Goal: Find specific page/section: Find specific page/section

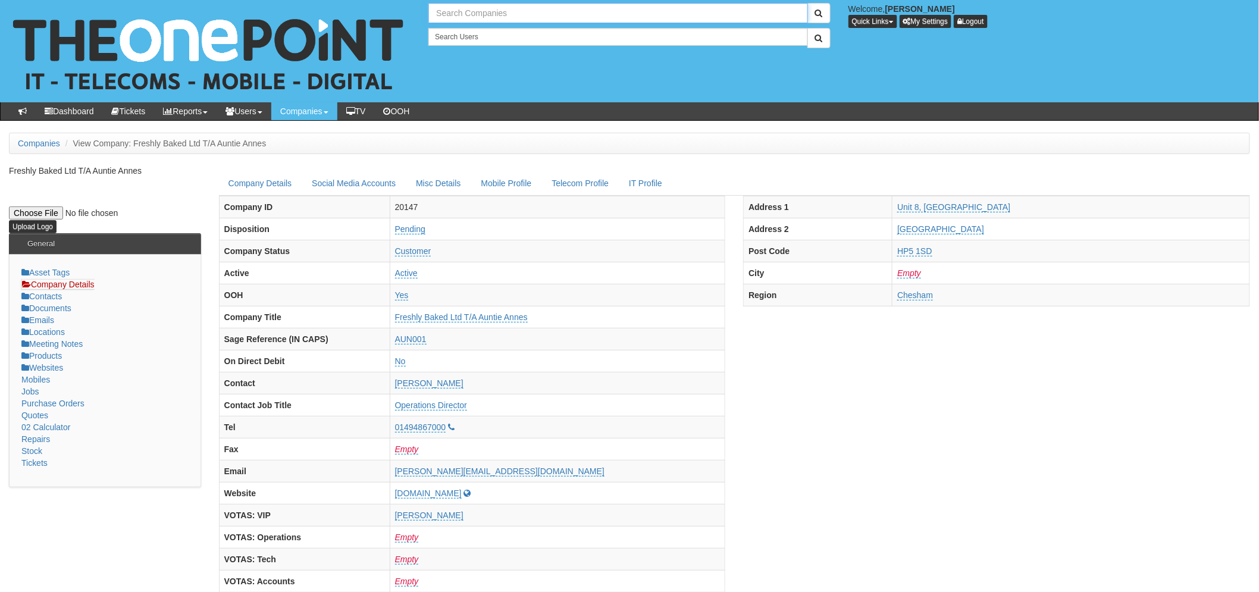
click at [451, 9] on input "text" at bounding box center [617, 13] width 379 height 20
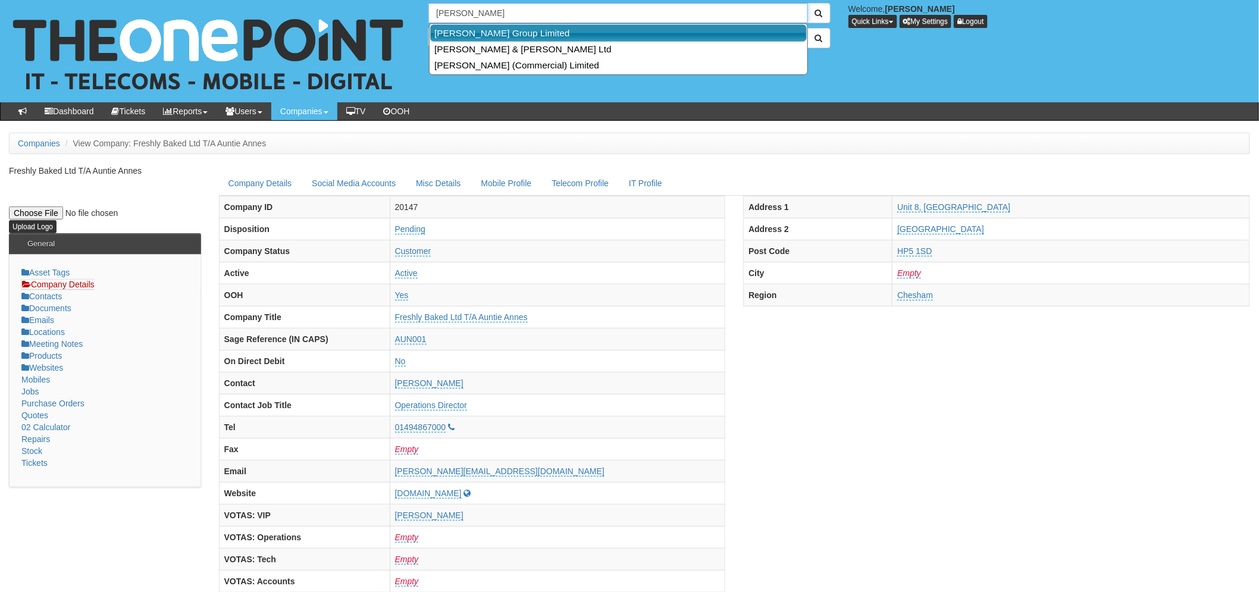
click at [532, 37] on link "[PERSON_NAME] Group Limited" at bounding box center [618, 32] width 377 height 17
type input "[PERSON_NAME] Group Limited"
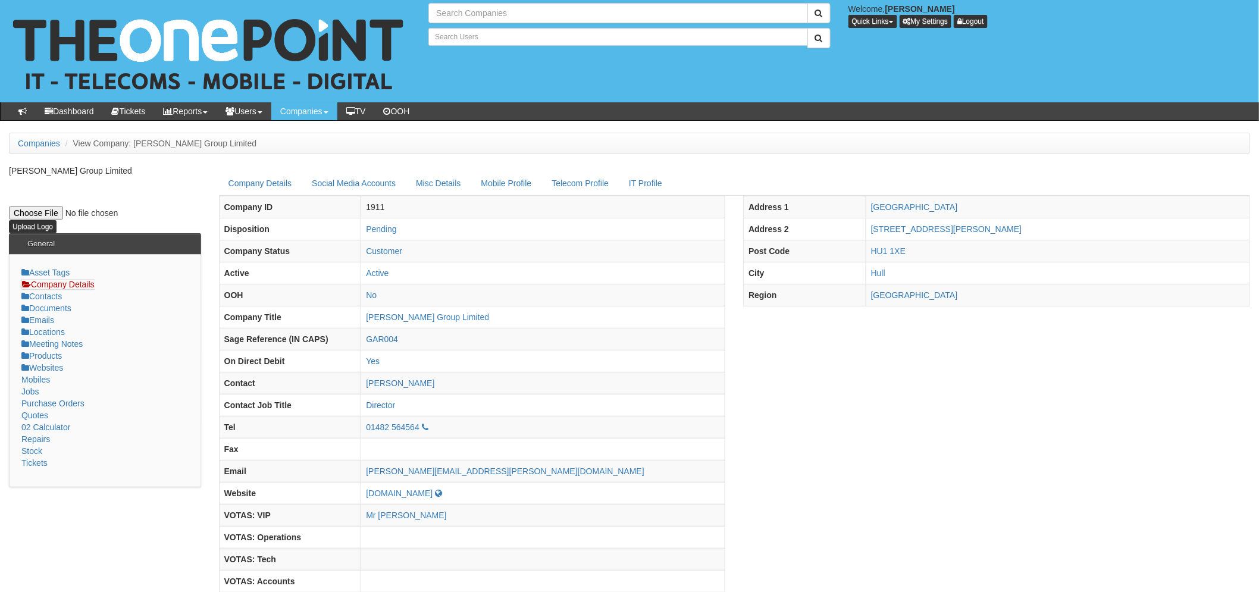
type input "Search Companies"
type input "Search Users"
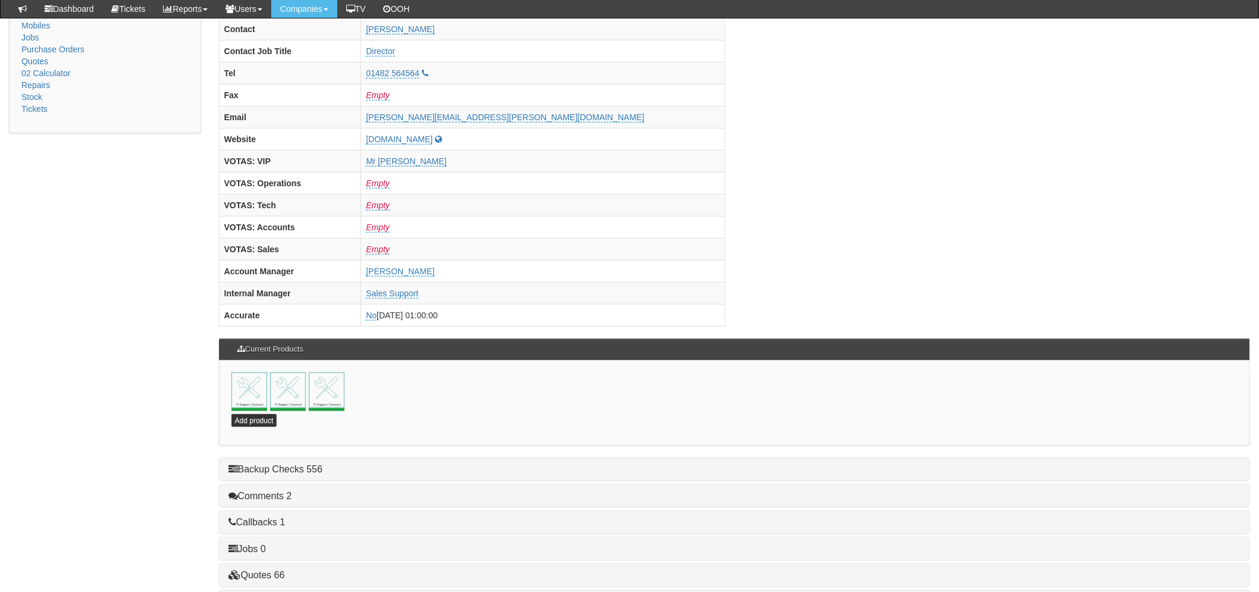
scroll to position [462, 0]
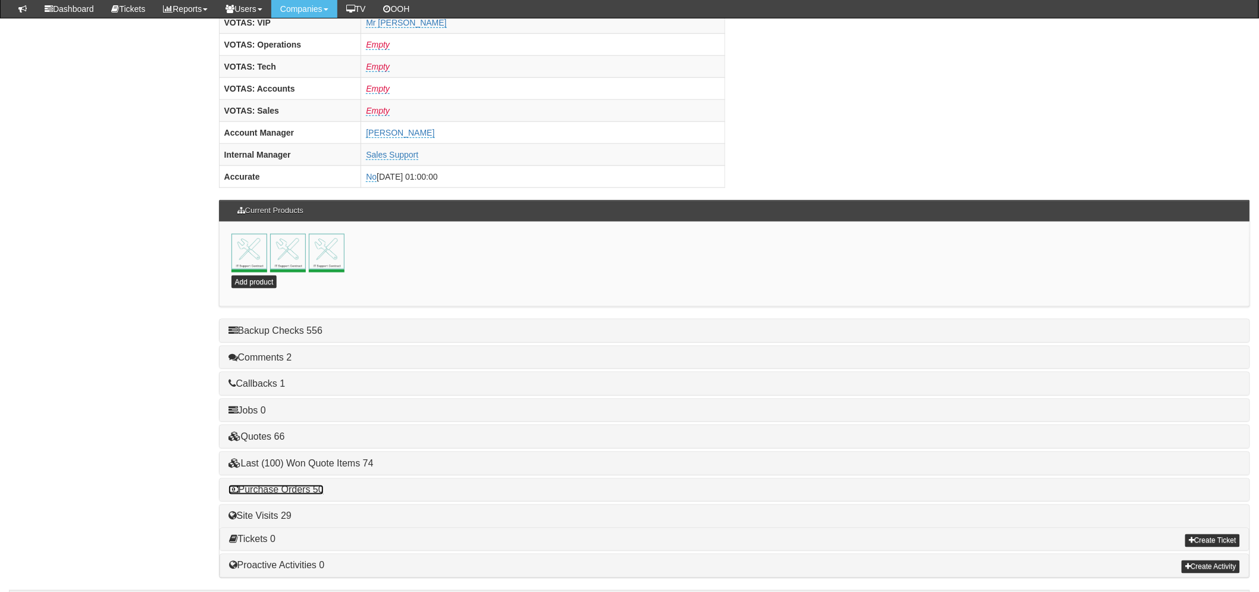
click at [307, 491] on link "Purchase Orders 50" at bounding box center [275, 490] width 95 height 10
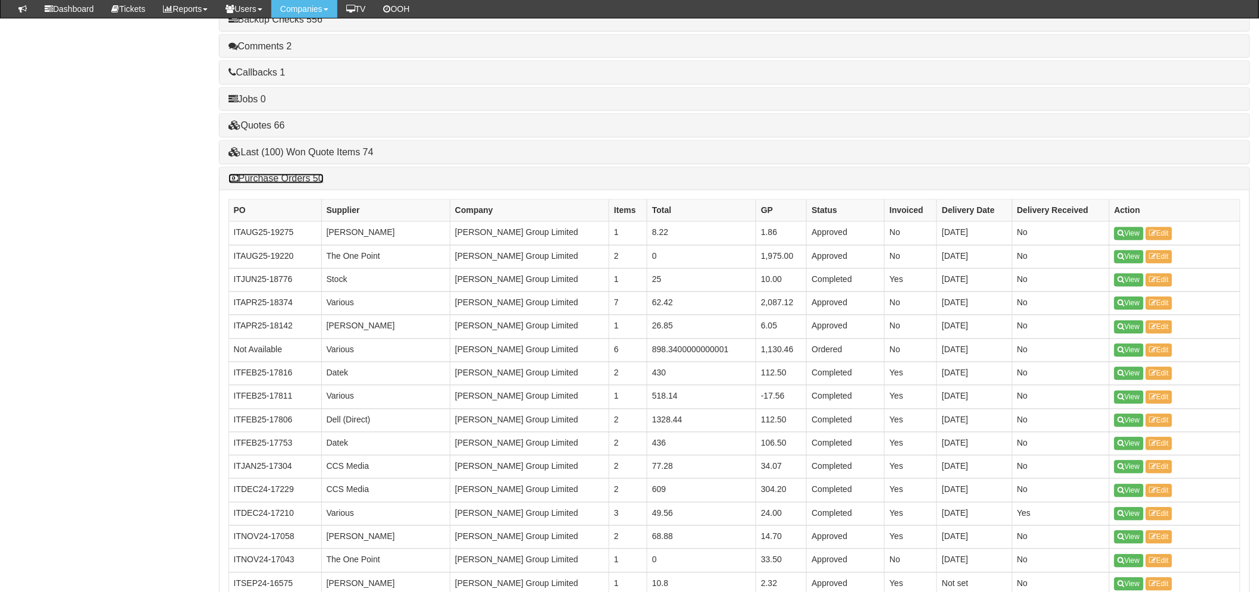
scroll to position [859, 0]
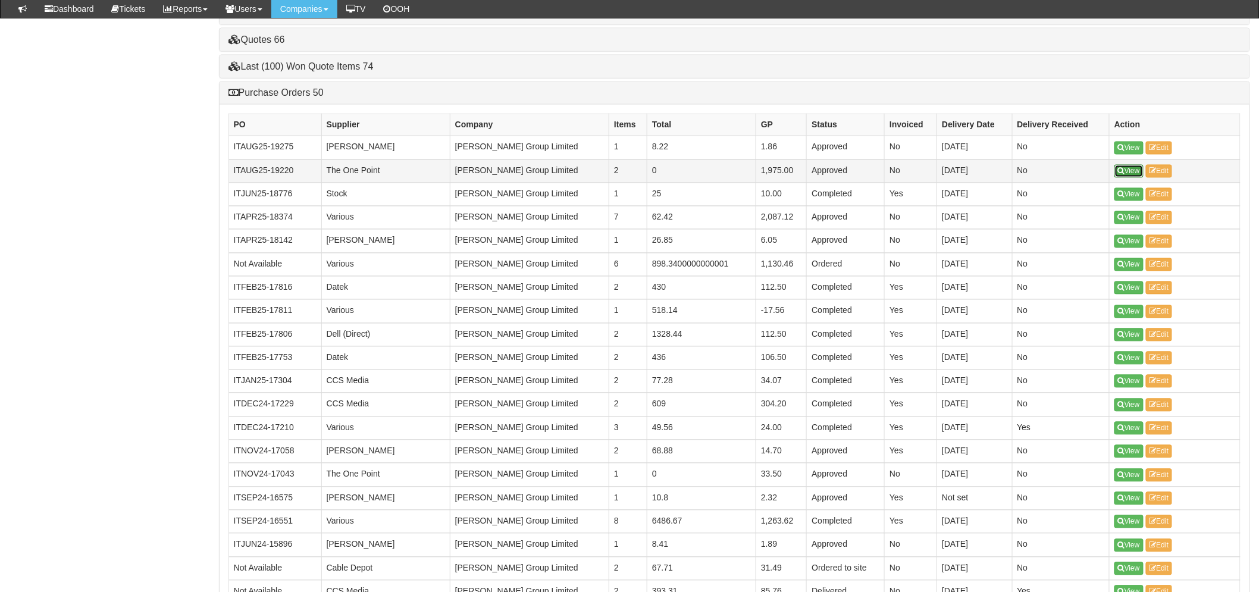
click at [1128, 174] on link "View" at bounding box center [1128, 171] width 29 height 13
